Goal: Transaction & Acquisition: Purchase product/service

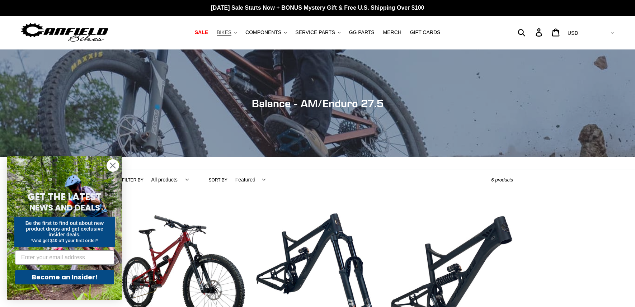
click at [232, 35] on span "BIKES" at bounding box center [224, 32] width 15 height 6
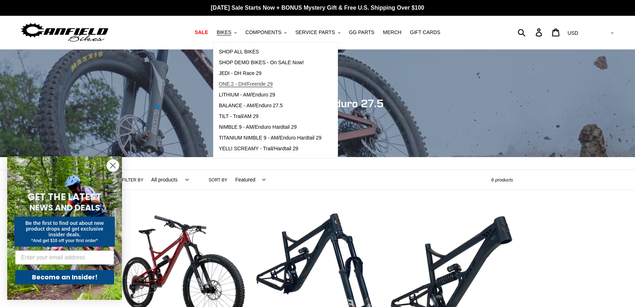
click at [236, 85] on span "ONE.2 - DH/Freeride 29" at bounding box center [246, 84] width 54 height 6
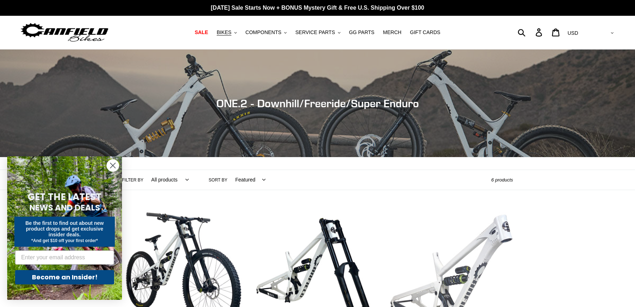
click at [506, 245] on link "ONE.2 DH - Frameset" at bounding box center [451, 285] width 123 height 151
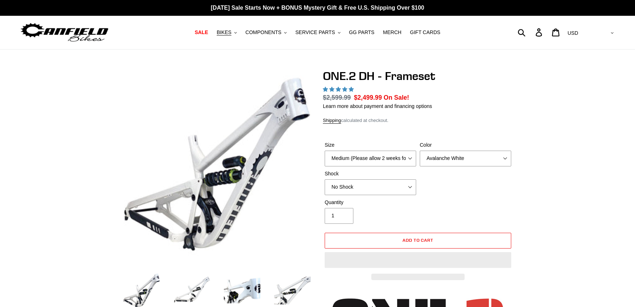
select select "highest-rating"
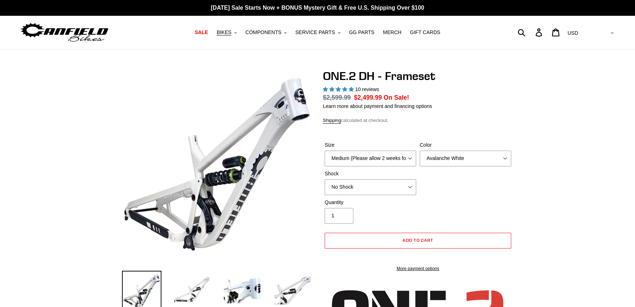
click at [634, 46] on header "SALE BIKES .cls-1{fill:#231f20} SHOP ALL BIKES SHOP DEMO BIKES - On SALE Now! J…" at bounding box center [317, 33] width 635 height 34
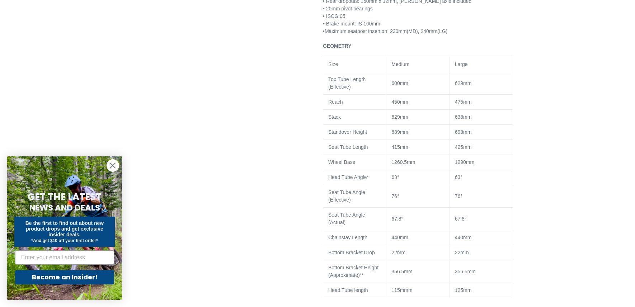
scroll to position [669, 0]
